Goal: Transaction & Acquisition: Purchase product/service

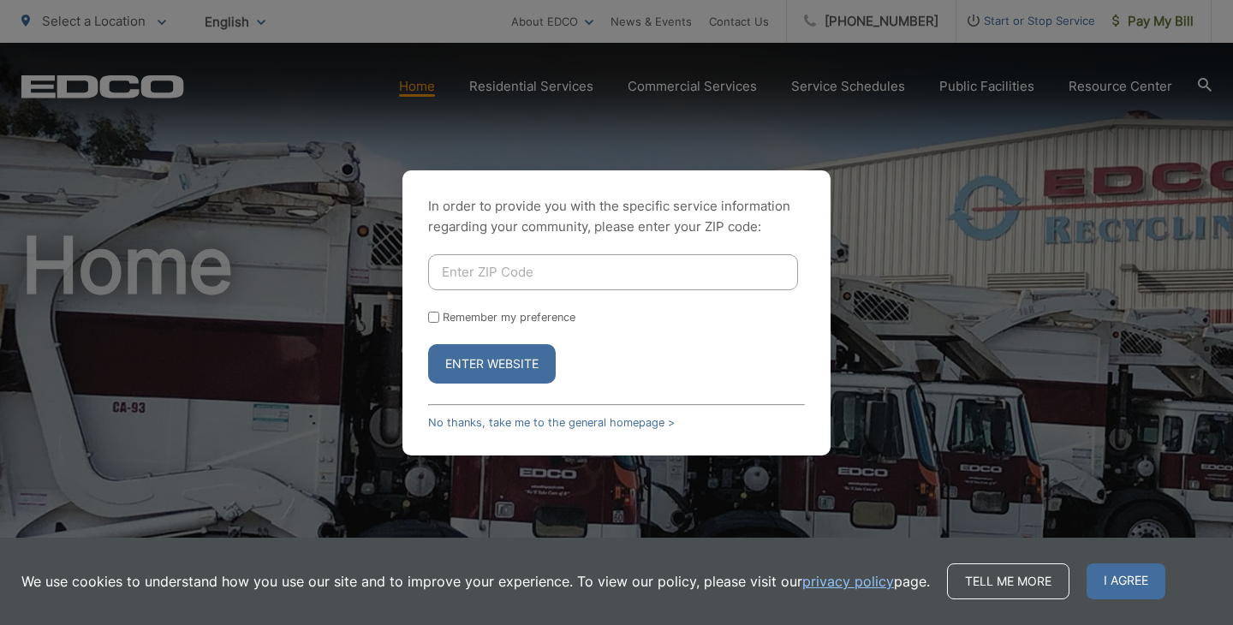
click at [529, 270] on input "Enter ZIP Code" at bounding box center [613, 272] width 370 height 36
type input "92024"
click at [471, 367] on button "Enter Website" at bounding box center [492, 363] width 128 height 39
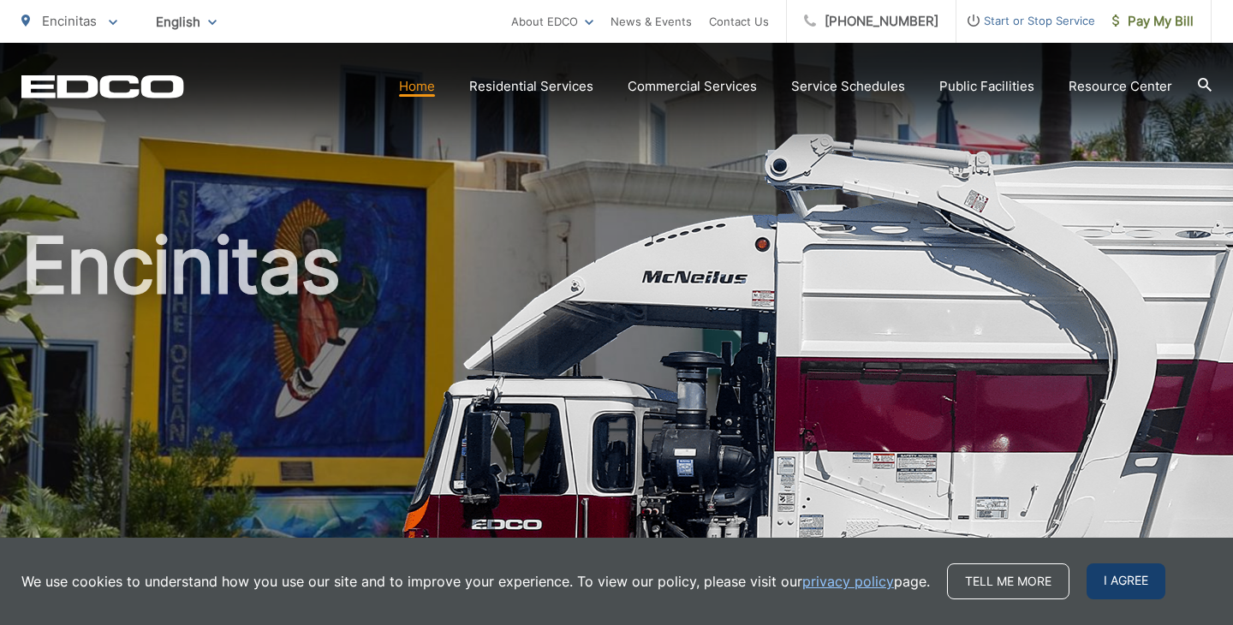
click at [1134, 585] on span "I agree" at bounding box center [1126, 581] width 79 height 36
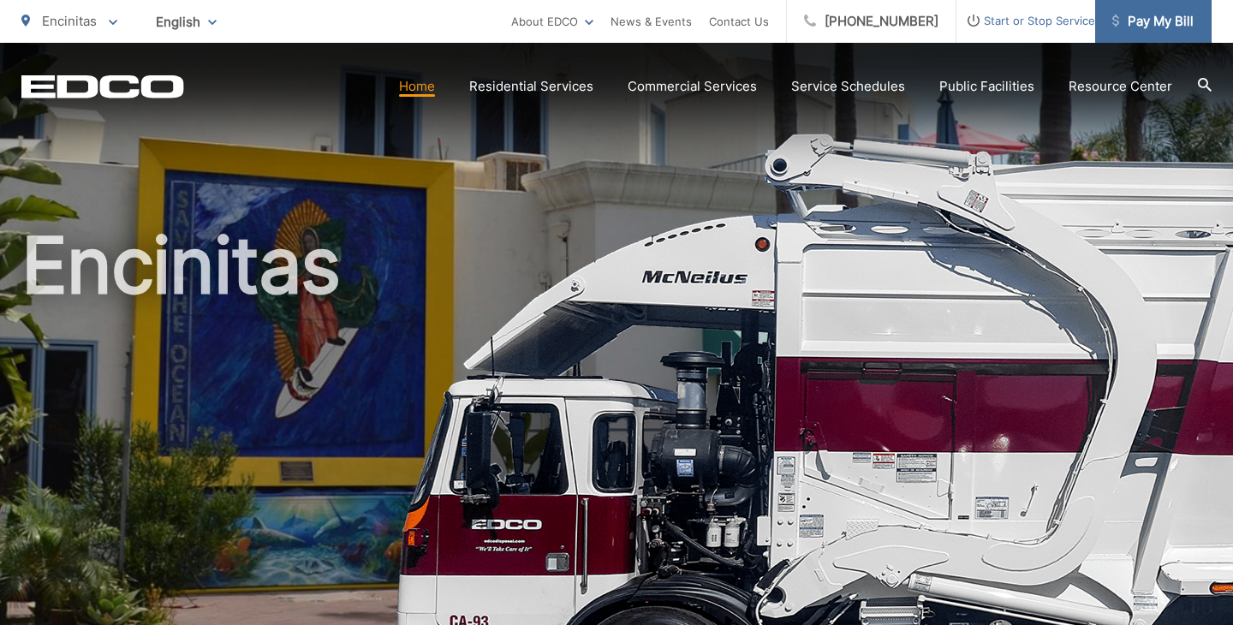
click at [1127, 27] on span "Pay My Bill" at bounding box center [1152, 21] width 81 height 21
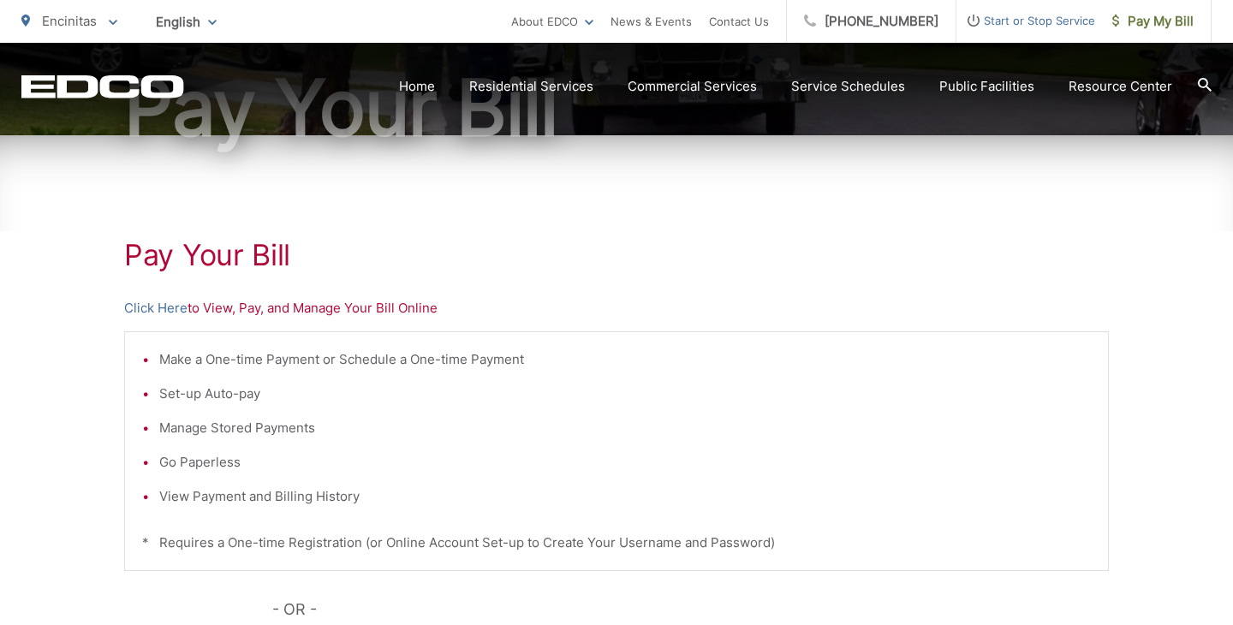
scroll to position [247, 0]
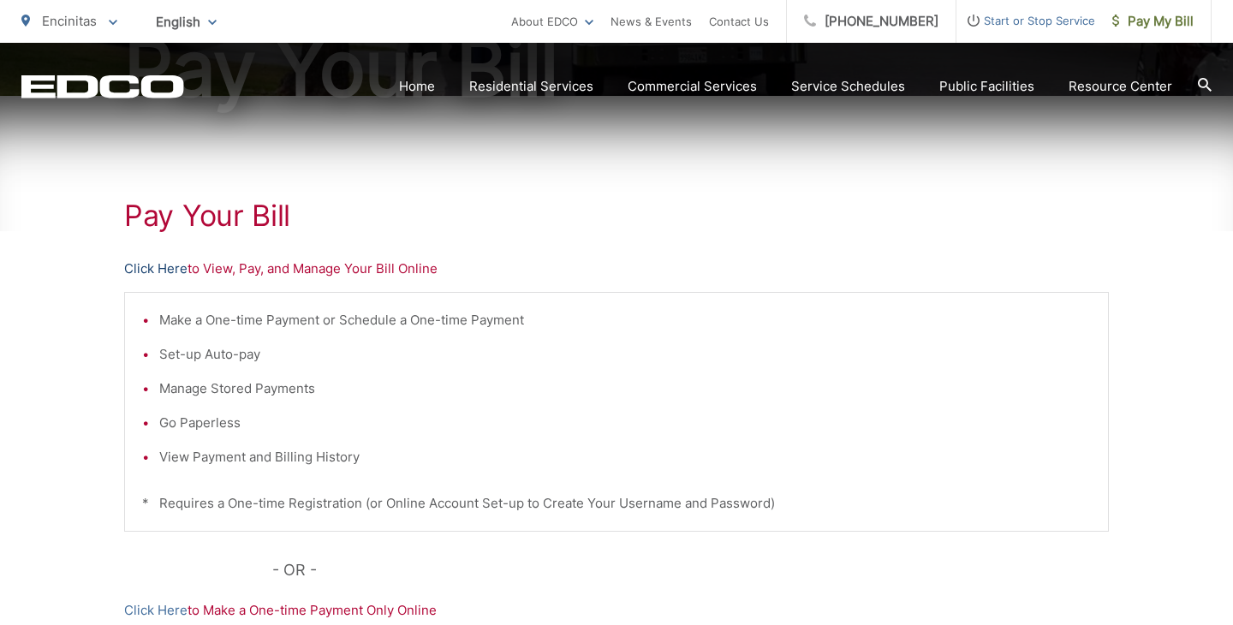
click at [170, 271] on link "Click Here" at bounding box center [155, 269] width 63 height 21
